Goal: Information Seeking & Learning: Find specific fact

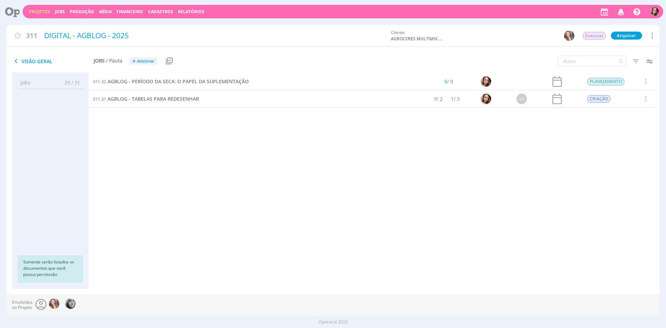
click at [43, 9] on link "Projetos" at bounding box center [39, 12] width 21 height 6
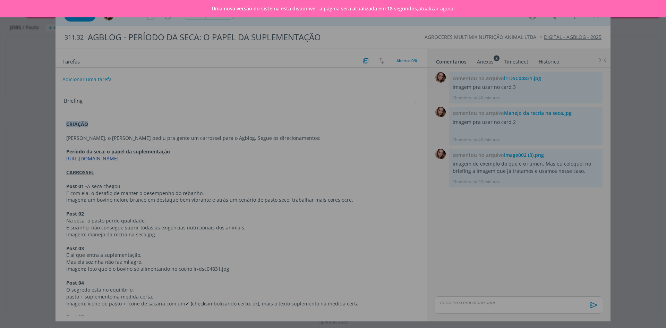
click at [445, 10] on link "atualizar agora!" at bounding box center [436, 8] width 36 height 7
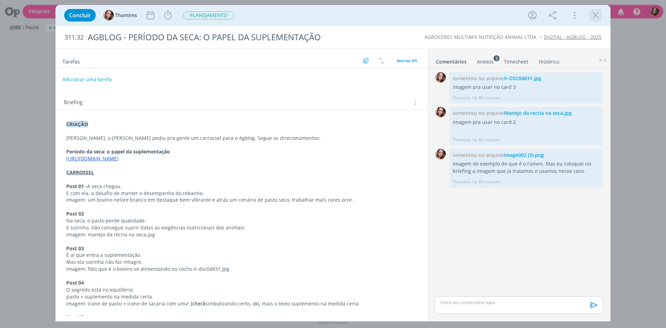
click at [596, 15] on icon "dialog" at bounding box center [595, 15] width 10 height 10
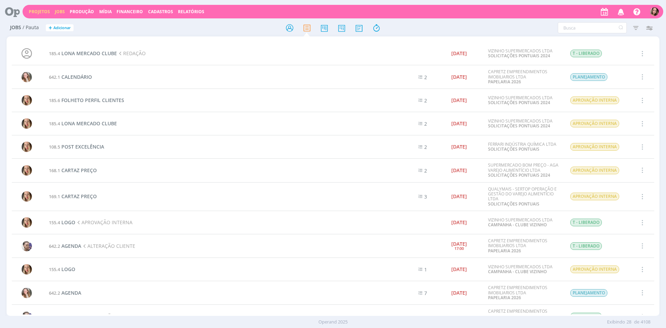
click at [32, 12] on link "Projetos" at bounding box center [39, 12] width 21 height 6
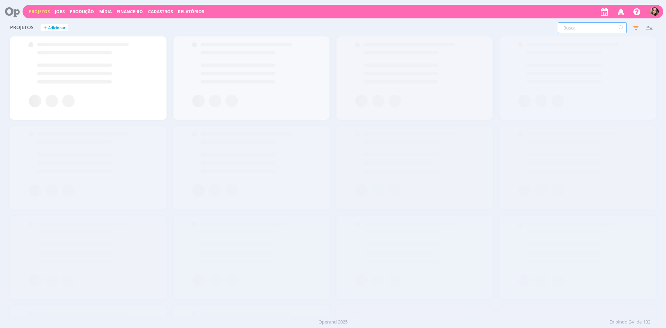
click at [586, 32] on input "text" at bounding box center [592, 27] width 69 height 11
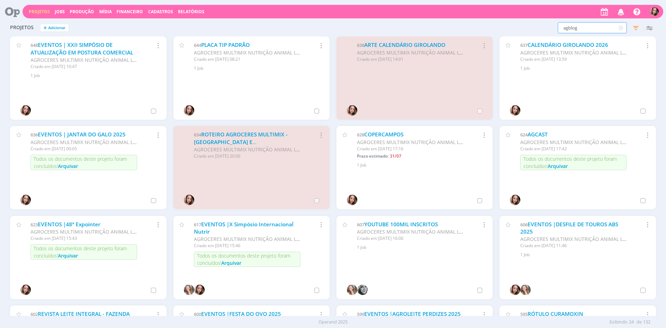
type input "agblog"
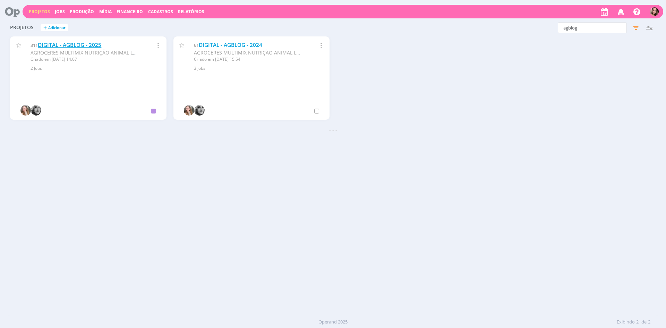
click at [94, 45] on link "DIGITAL - AGBLOG - 2025" at bounding box center [69, 44] width 63 height 7
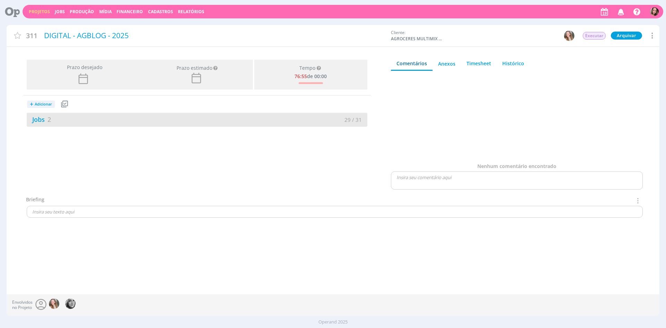
click at [86, 119] on div "Jobs 2" at bounding box center [112, 119] width 170 height 9
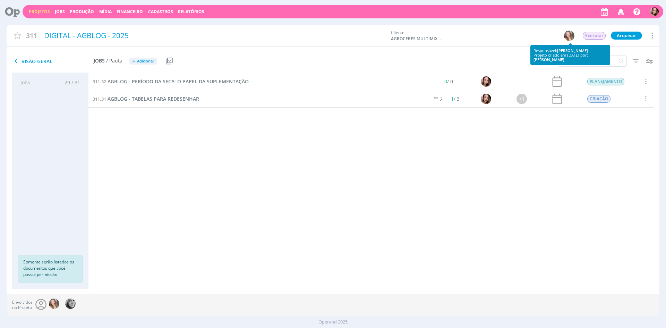
click at [569, 37] on img "button" at bounding box center [569, 36] width 10 height 10
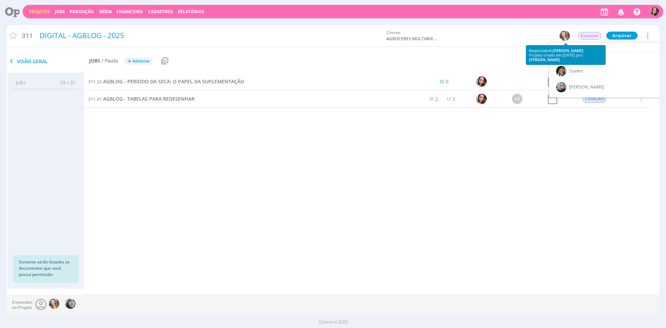
scroll to position [306, 0]
click at [578, 85] on span "Thamires" at bounding box center [578, 84] width 19 height 6
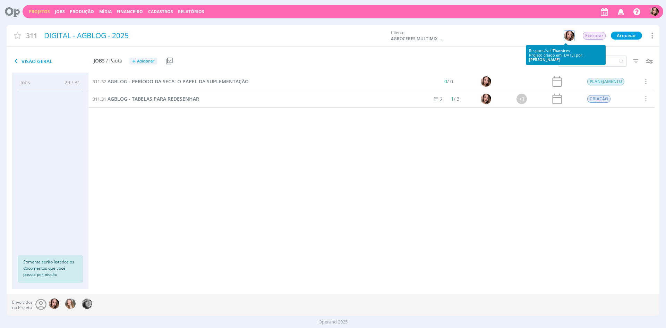
scroll to position [0, 0]
click at [587, 155] on div "311.32 AGBLOG - PERÍODO DA SECA: O PAPEL DA SUPLEMENTAÇÃO 0 / 0 PLANEJAMENTO Se…" at bounding box center [371, 174] width 566 height 202
click at [167, 100] on span "AGBLOG - TABELAS PARA REDESENHAR" at bounding box center [154, 98] width 92 height 7
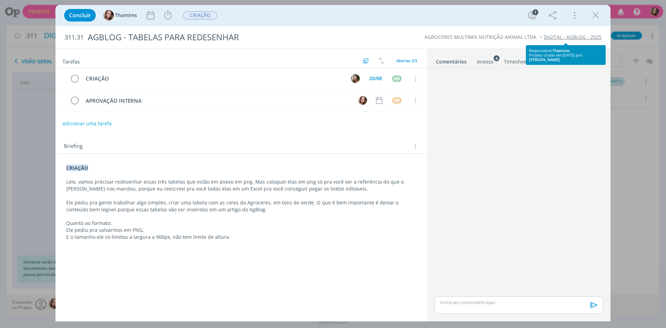
click at [67, 227] on p "Ele pediu pra salvarmos em PNG." at bounding box center [241, 229] width 350 height 7
drag, startPoint x: 70, startPoint y: 238, endPoint x: 166, endPoint y: 239, distance: 96.1
click at [166, 239] on p "E o tamanho ele só limitou a largura a 900px, não tem limite de altura." at bounding box center [242, 237] width 350 height 7
copy p "o tamanho ele só limitou a largura a 900px"
